Goal: Task Accomplishment & Management: Complete application form

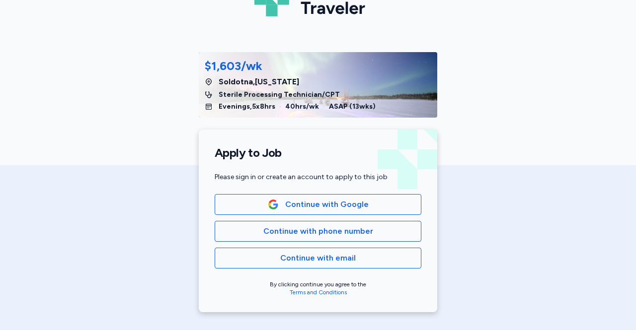
scroll to position [83, 0]
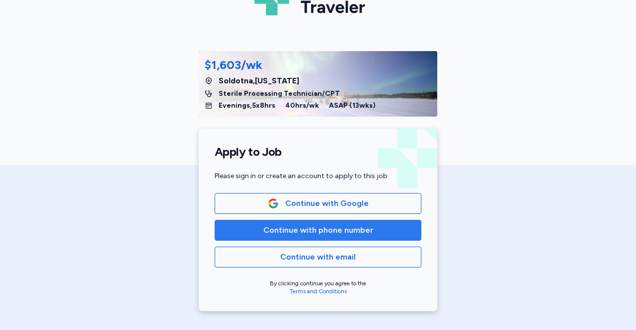
click at [330, 235] on span "Continue with phone number" at bounding box center [318, 231] width 110 height 12
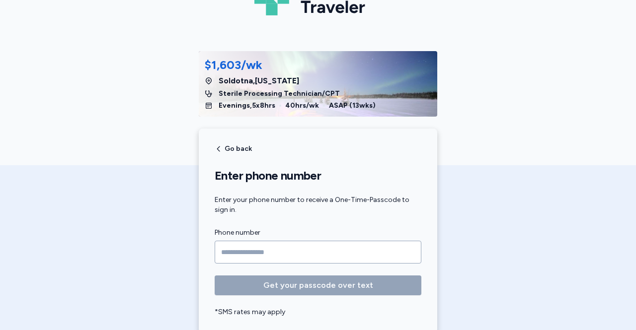
click at [256, 248] on input "Phone number" at bounding box center [318, 252] width 207 height 23
click at [230, 255] on input "Phone number" at bounding box center [318, 252] width 207 height 23
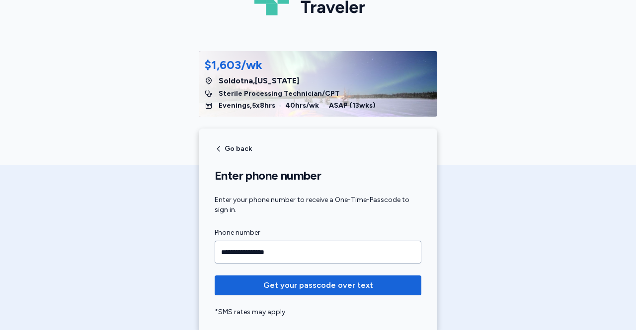
click at [95, 220] on div "**********" at bounding box center [318, 131] width 636 height 428
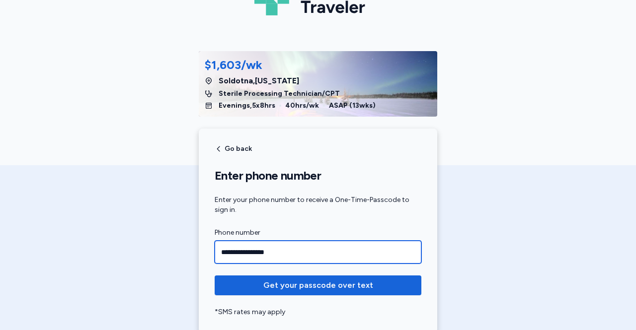
click at [241, 253] on input "**********" at bounding box center [318, 252] width 207 height 23
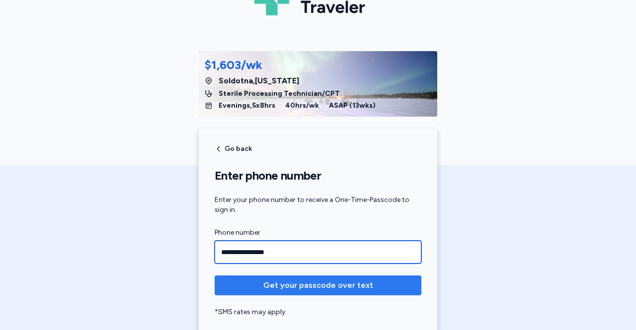
type input "**********"
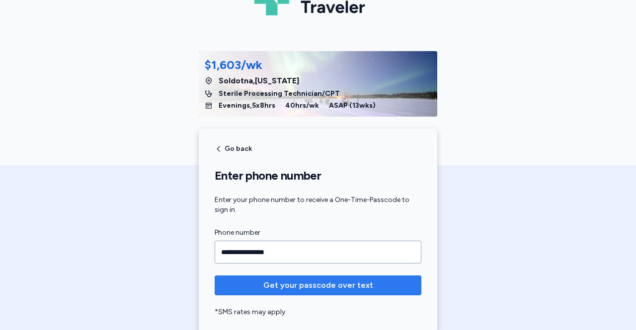
click at [294, 286] on span "Get your passcode over text" at bounding box center [318, 286] width 110 height 12
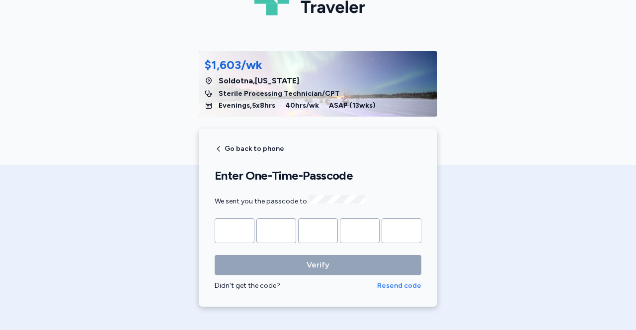
click at [389, 284] on span "Resend code" at bounding box center [399, 286] width 44 height 10
click at [470, 192] on div "American Traveler $1,603/wk [GEOGRAPHIC_DATA] , [US_STATE] Sterile Processing T…" at bounding box center [318, 118] width 636 height 402
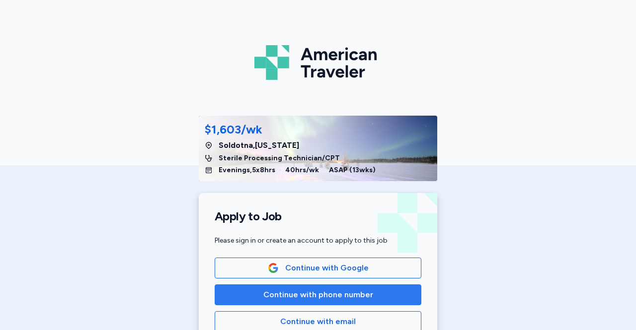
scroll to position [19, 0]
click at [328, 297] on span "Continue with phone number" at bounding box center [318, 295] width 110 height 12
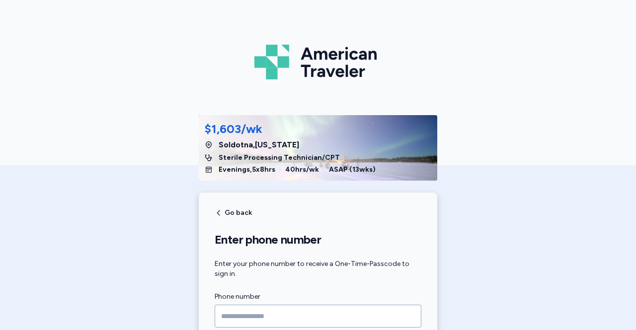
scroll to position [85, 0]
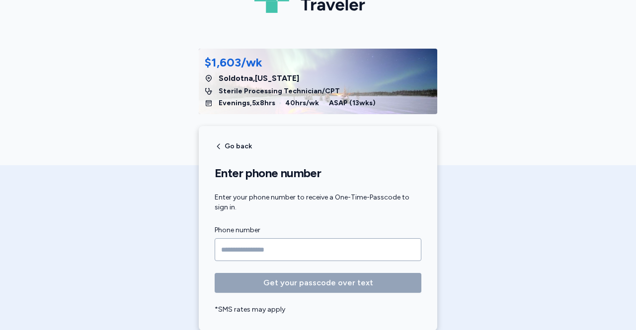
click at [239, 252] on input "Phone number" at bounding box center [318, 250] width 207 height 23
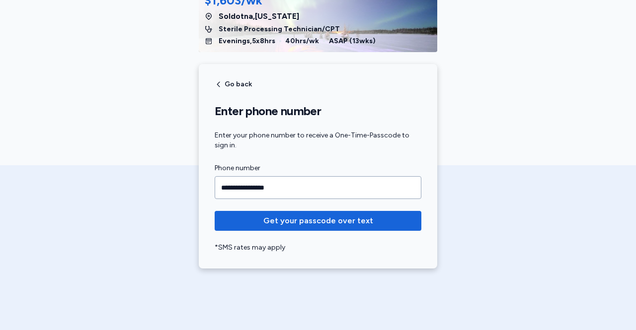
scroll to position [148, 0]
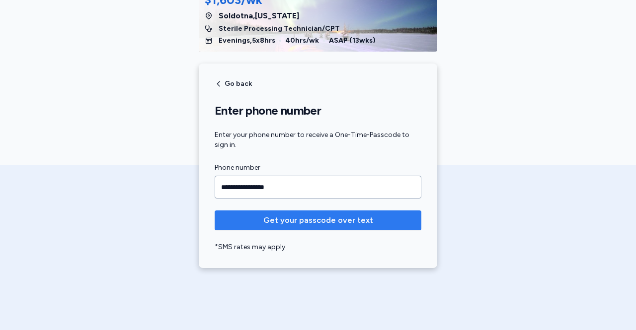
type input "**********"
click at [286, 221] on span "Get your passcode over text" at bounding box center [318, 221] width 110 height 12
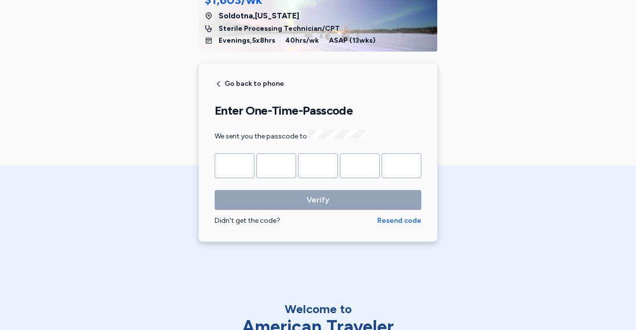
type input "*"
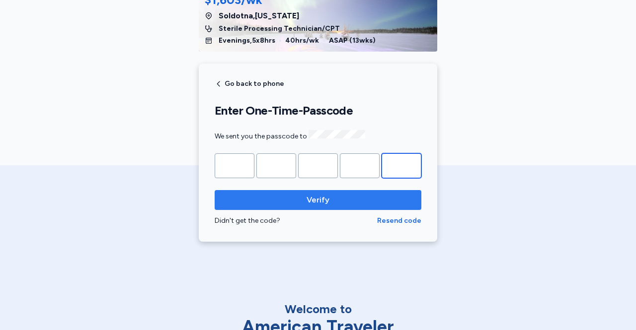
type input "*"
click at [312, 200] on span "Verify" at bounding box center [318, 200] width 23 height 12
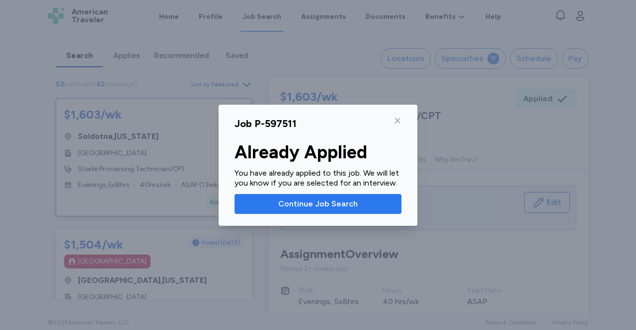
click at [335, 204] on span "Continue Job Search" at bounding box center [318, 204] width 80 height 12
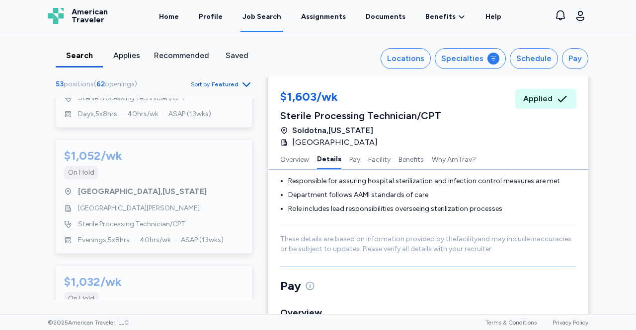
scroll to position [471, 0]
